Goal: Check status: Check status

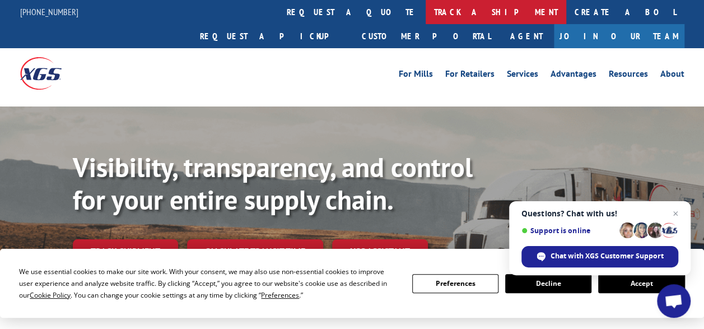
click at [426, 9] on link "track a shipment" at bounding box center [496, 12] width 141 height 24
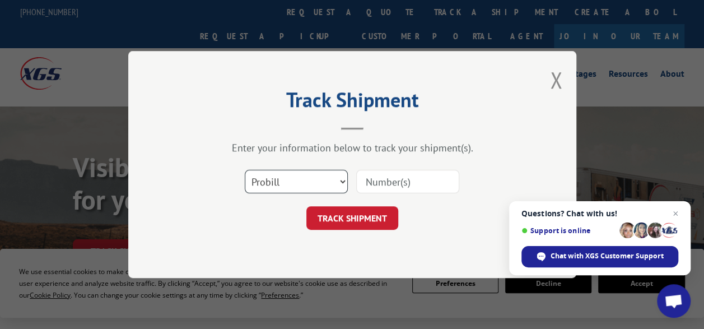
click at [339, 182] on select "Select category... Probill BOL PO" at bounding box center [296, 182] width 103 height 24
click at [338, 182] on select "Select category... Probill BOL PO" at bounding box center [296, 182] width 103 height 24
select select "bol"
click at [245, 170] on select "Select category... Probill BOL PO" at bounding box center [296, 182] width 103 height 24
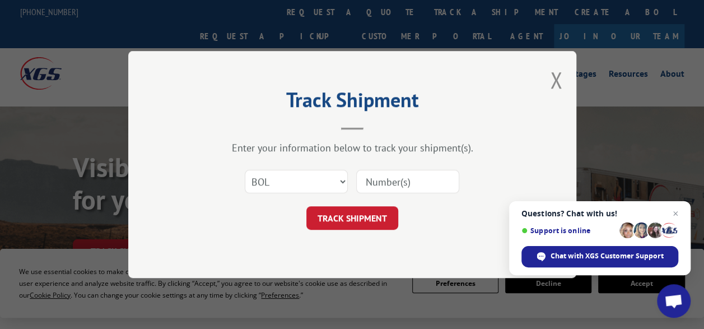
click at [391, 177] on input at bounding box center [407, 182] width 103 height 24
type input "93090065"
click button "TRACK SHIPMENT" at bounding box center [352, 218] width 92 height 24
